Goal: Information Seeking & Learning: Check status

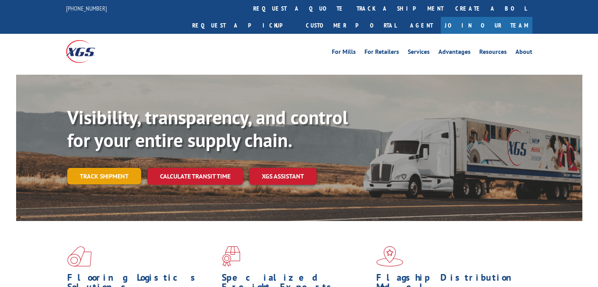
click at [102, 168] on link "Track shipment" at bounding box center [104, 176] width 74 height 17
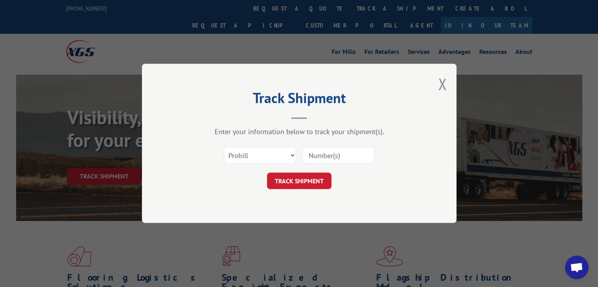
drag, startPoint x: 331, startPoint y: 156, endPoint x: 342, endPoint y: 157, distance: 10.7
click at [331, 156] on input at bounding box center [338, 155] width 72 height 17
paste input "17593086"
type input "17593086"
click at [309, 186] on button "TRACK SHIPMENT" at bounding box center [299, 181] width 65 height 17
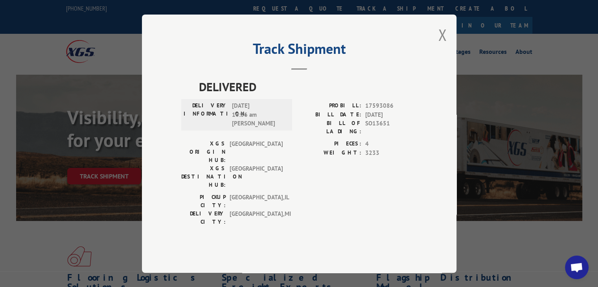
click at [504, 51] on div "Track Shipment DELIVERED DELIVERY INFORMATION: [DATE] 10:36 am [PERSON_NAME] PR…" at bounding box center [299, 143] width 598 height 287
click at [539, 200] on div "Track Shipment DELIVERED DELIVERY INFORMATION: [DATE] 10:36 am [PERSON_NAME] PR…" at bounding box center [299, 143] width 598 height 287
click at [49, 205] on div "Track Shipment DELIVERED DELIVERY INFORMATION: [DATE] 10:36 am [PERSON_NAME] PR…" at bounding box center [299, 143] width 598 height 287
click at [445, 45] on button "Close modal" at bounding box center [442, 34] width 9 height 21
